Goal: Check status: Check status

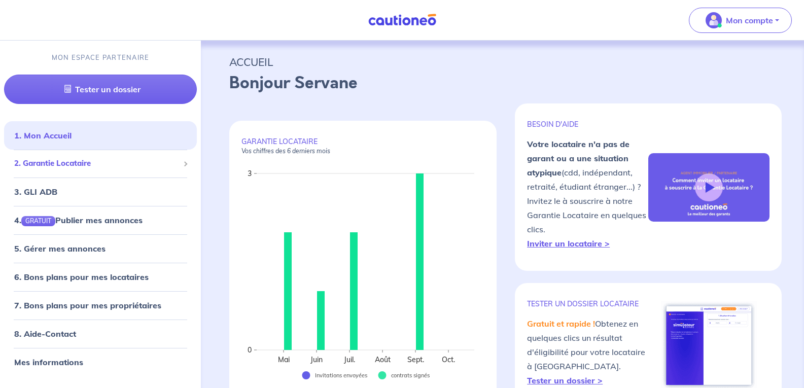
click at [42, 167] on span "2. Garantie Locataire" at bounding box center [96, 164] width 165 height 12
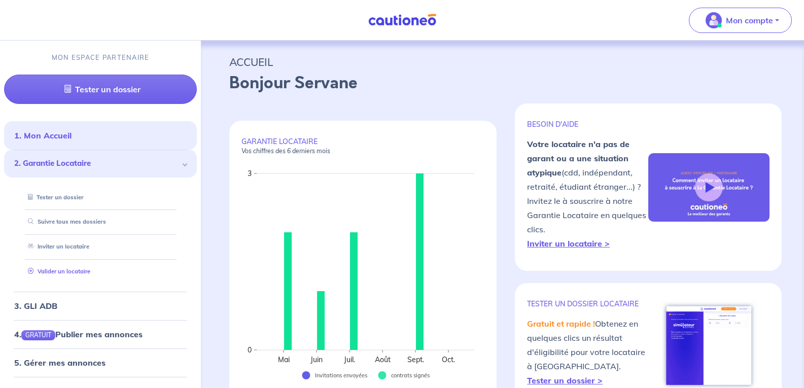
click at [63, 274] on link "Valider un locataire" at bounding box center [57, 271] width 66 height 7
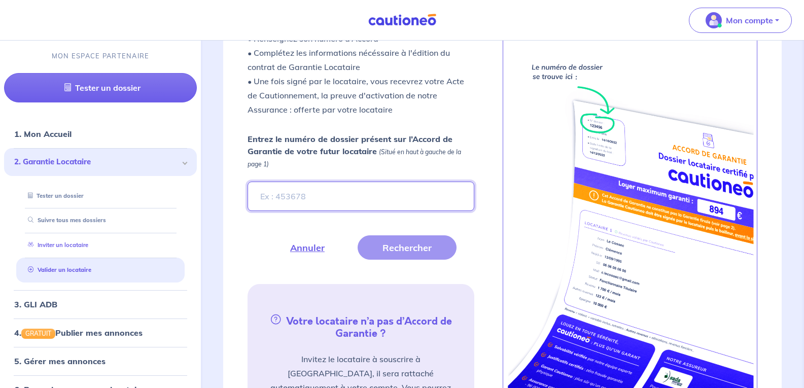
scroll to position [345, 0]
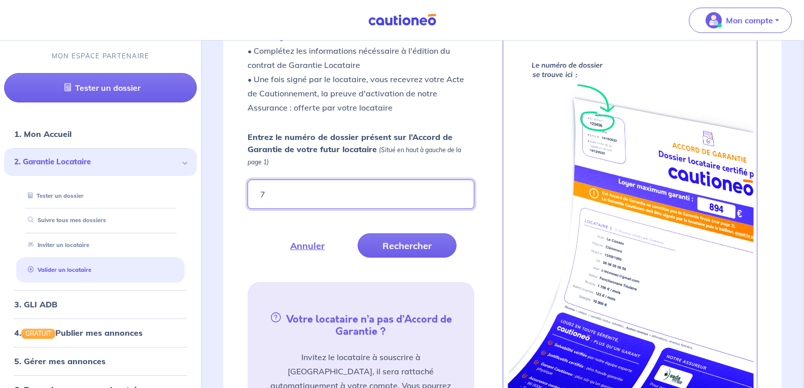
type input "7pjvLd"
click at [417, 241] on button "Rechercher" at bounding box center [406, 245] width 99 height 24
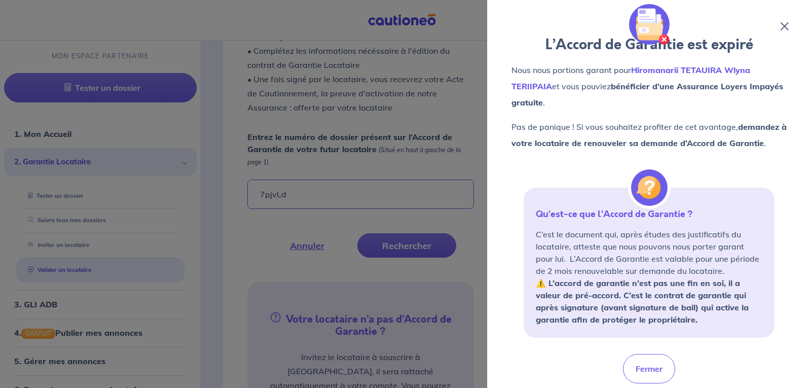
click at [784, 21] on div "L’Accord de Garantie est expiré Nous nous portions garant pour Hiromanarii TETA…" at bounding box center [649, 194] width 300 height 364
click at [782, 25] on icon at bounding box center [785, 26] width 8 height 8
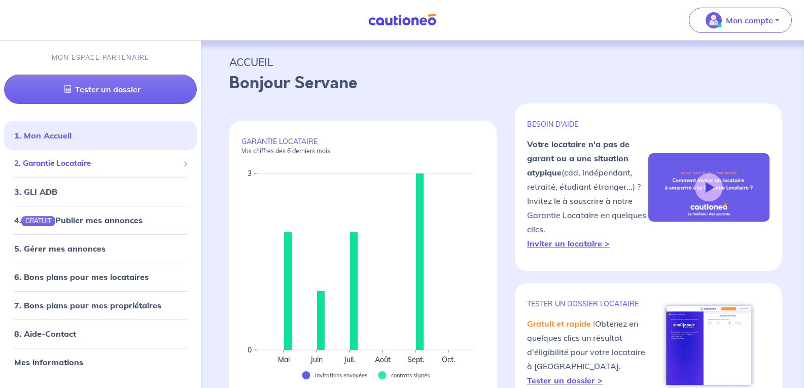
click at [49, 164] on span "2. Garantie Locataire" at bounding box center [96, 164] width 165 height 12
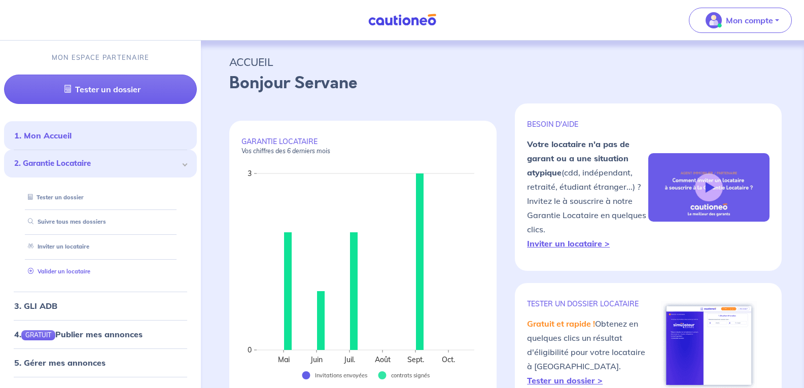
click at [62, 273] on link "Valider un locataire" at bounding box center [57, 271] width 66 height 7
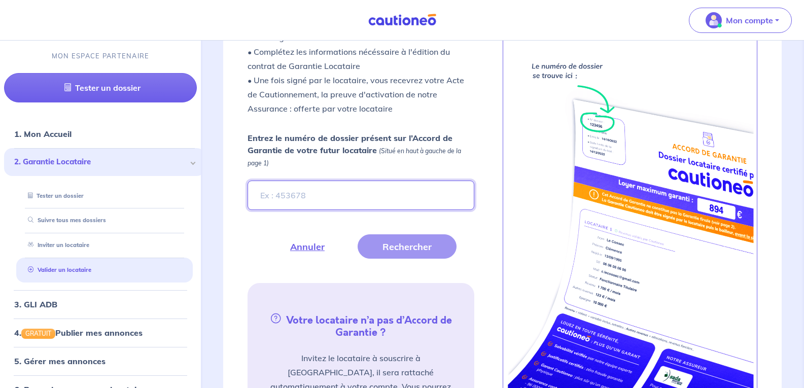
scroll to position [345, 0]
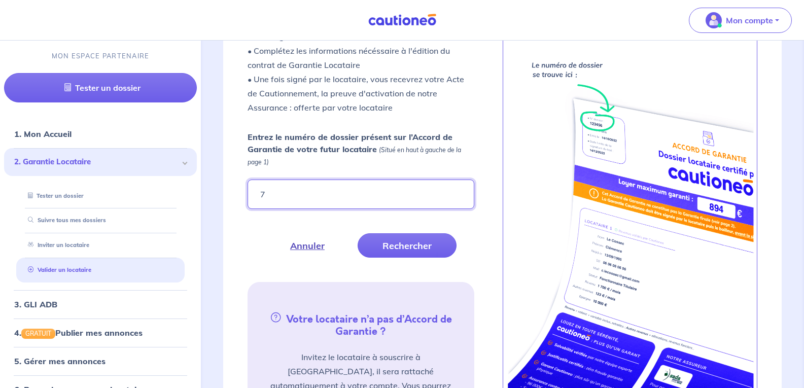
type input "7pjvLd"
click at [419, 244] on button "Rechercher" at bounding box center [406, 245] width 99 height 24
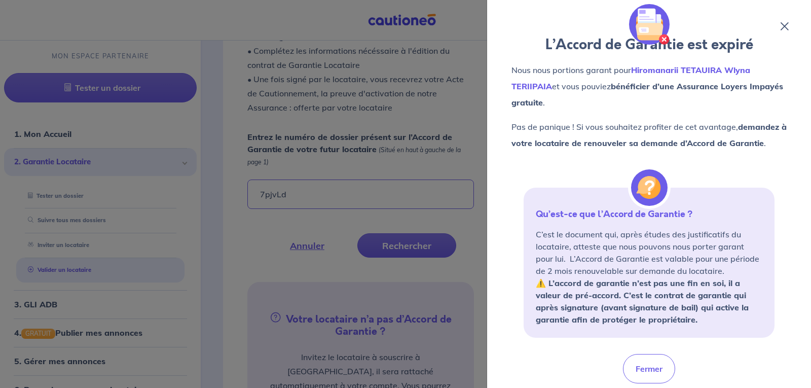
click at [786, 28] on icon at bounding box center [785, 26] width 8 height 8
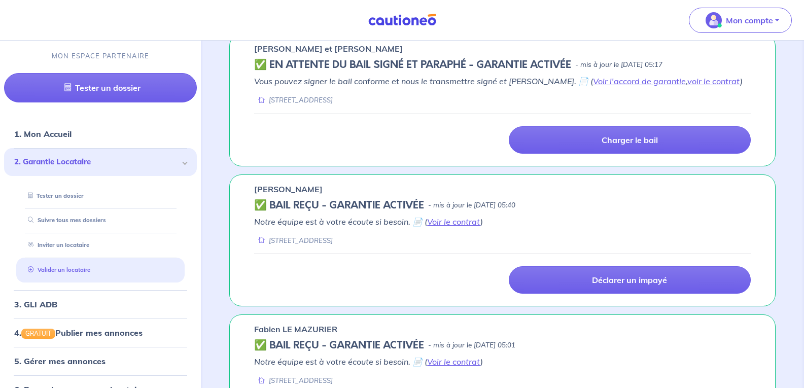
click at [81, 272] on link "Valider un locataire" at bounding box center [57, 269] width 66 height 7
click at [61, 268] on link "Valider un locataire" at bounding box center [57, 269] width 66 height 7
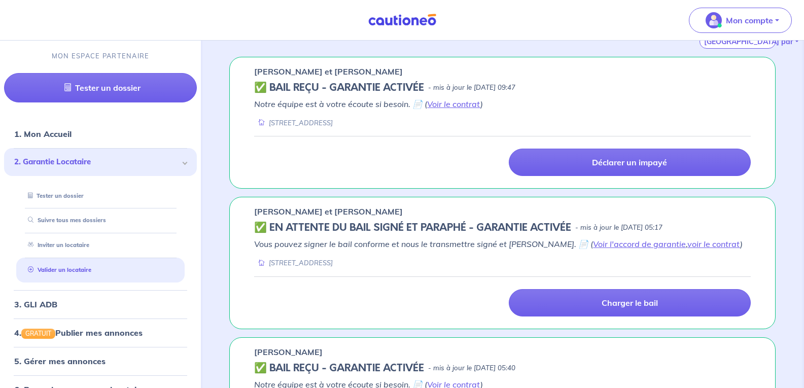
scroll to position [0, 0]
